Goal: Task Accomplishment & Management: Manage account settings

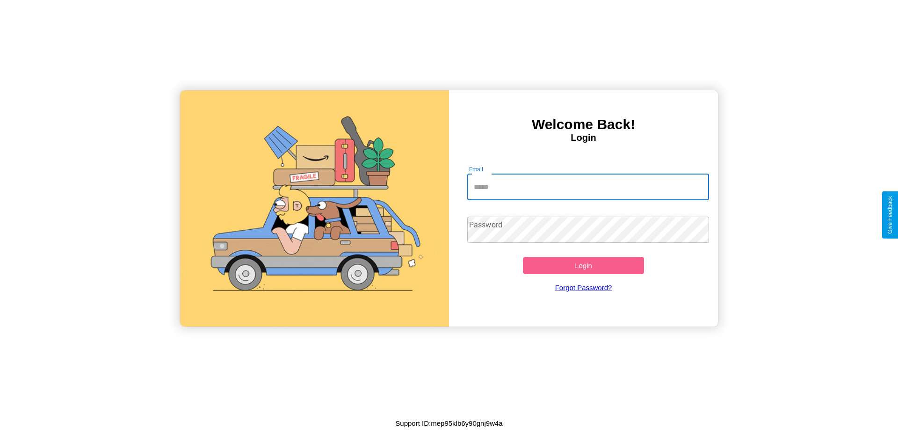
click at [588, 187] on input "Email" at bounding box center [588, 187] width 242 height 26
type input "**********"
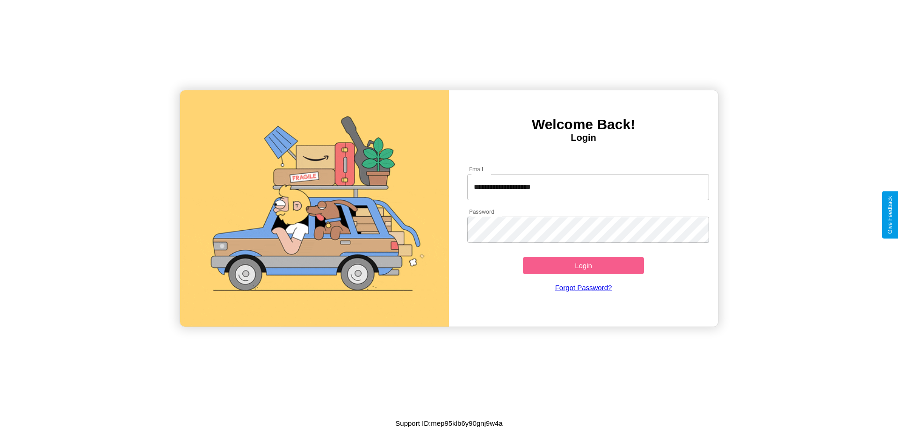
click at [583, 265] on button "Login" at bounding box center [583, 265] width 121 height 17
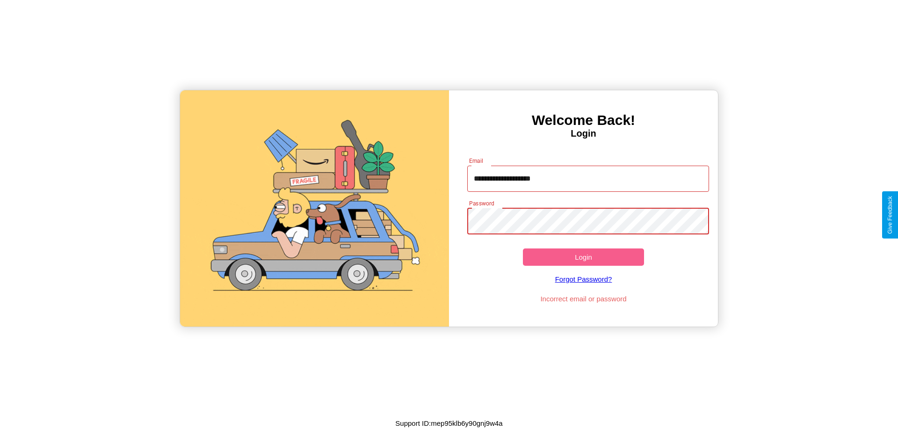
click at [583, 257] on button "Login" at bounding box center [583, 256] width 121 height 17
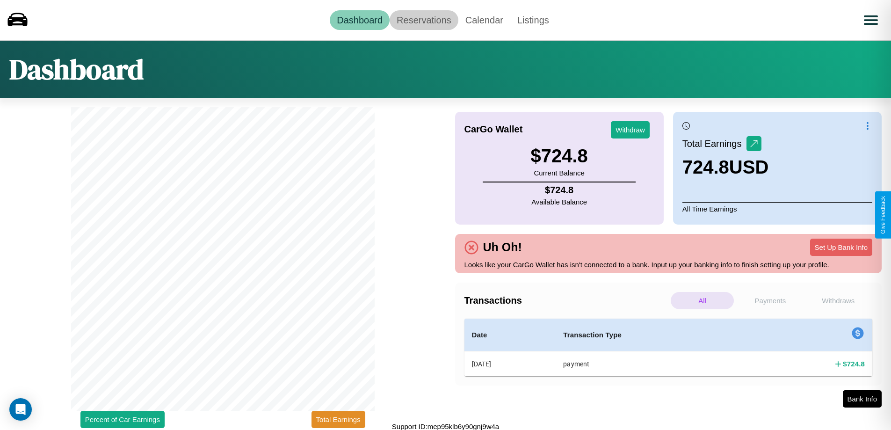
click at [424, 20] on link "Reservations" at bounding box center [424, 20] width 69 height 20
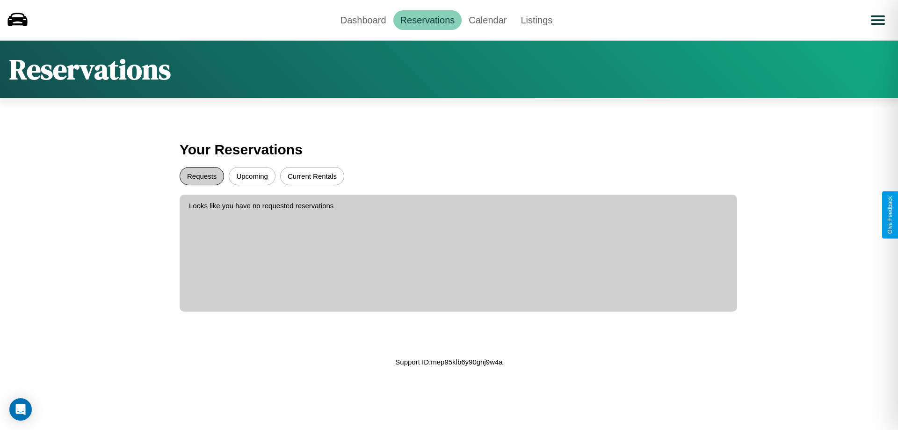
click at [202, 176] on button "Requests" at bounding box center [202, 176] width 44 height 18
click at [252, 176] on button "Upcoming" at bounding box center [252, 176] width 47 height 18
